Goal: Find specific page/section: Find specific page/section

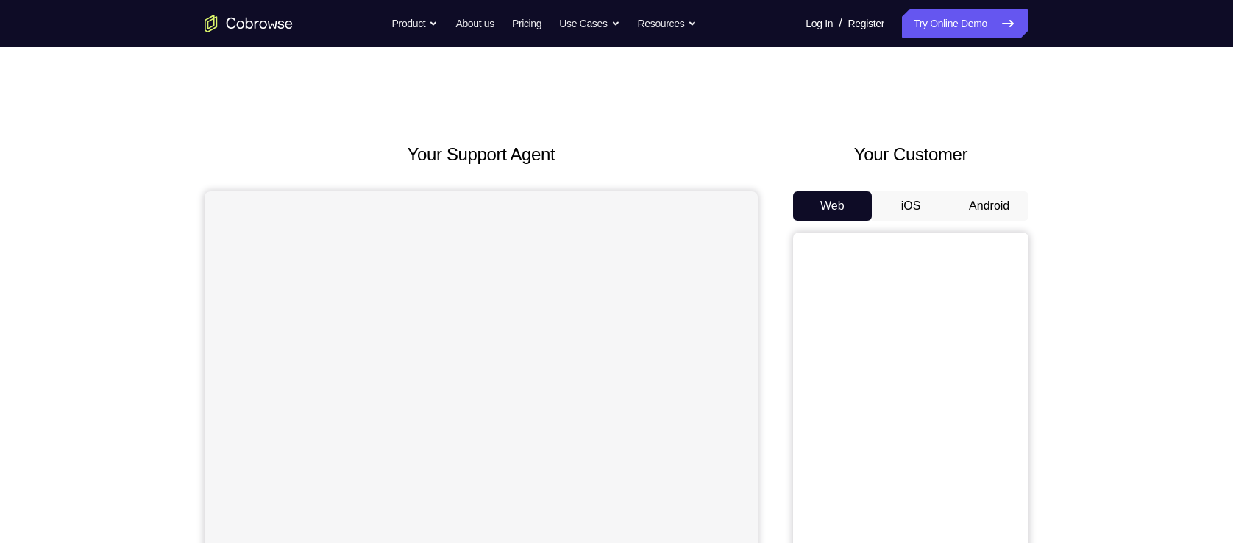
click at [984, 209] on button "Android" at bounding box center [988, 205] width 79 height 29
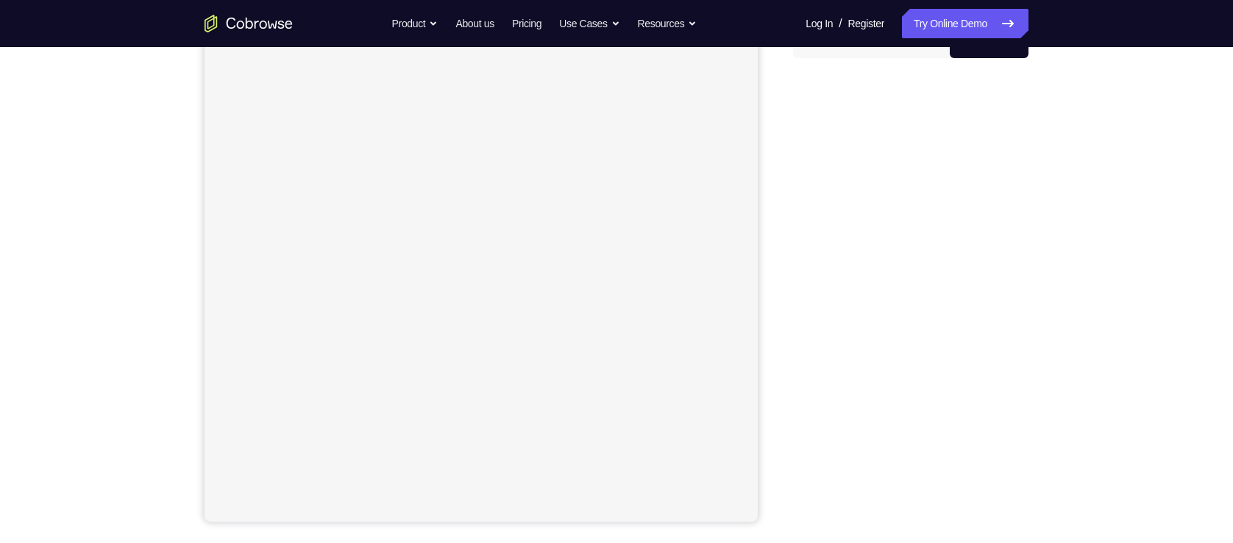
scroll to position [162, 0]
